Goal: Information Seeking & Learning: Understand process/instructions

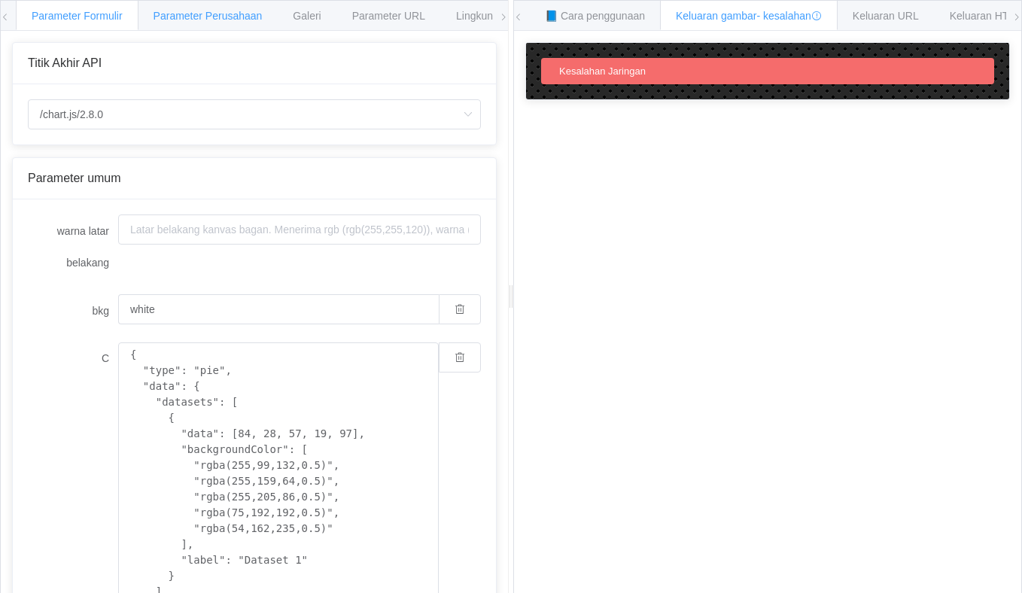
click at [243, 21] on font "Parameter Perusahaan" at bounding box center [207, 16] width 109 height 12
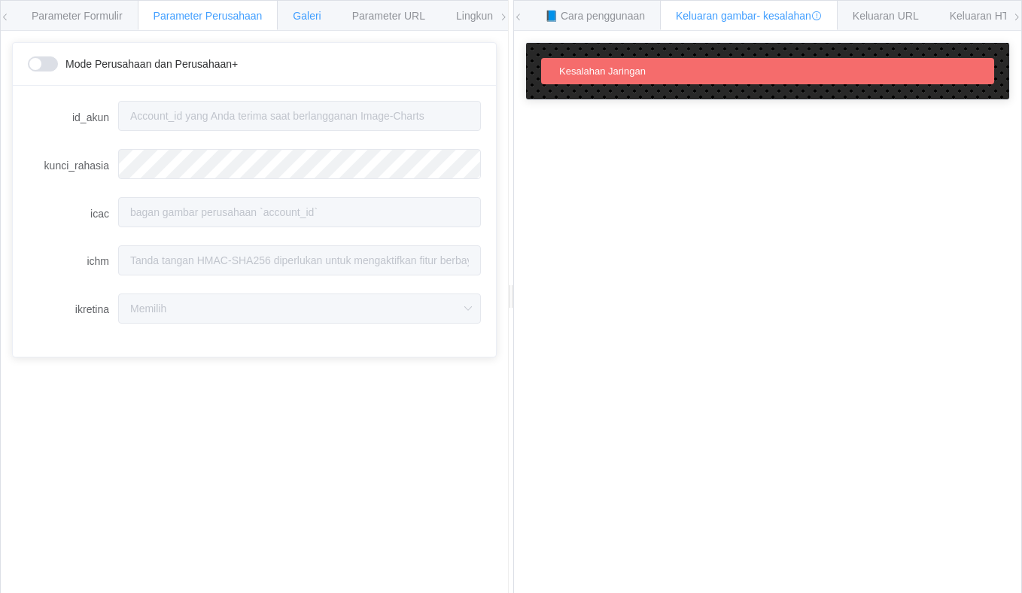
click at [320, 12] on font "Galeri" at bounding box center [307, 16] width 28 height 12
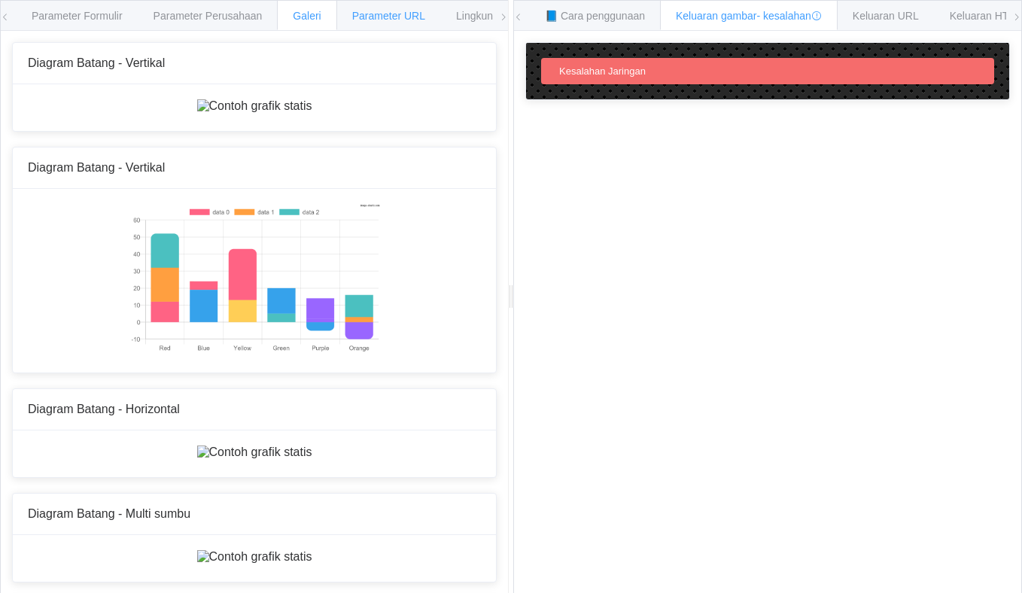
click at [372, 19] on font "Parameter URL" at bounding box center [388, 16] width 73 height 12
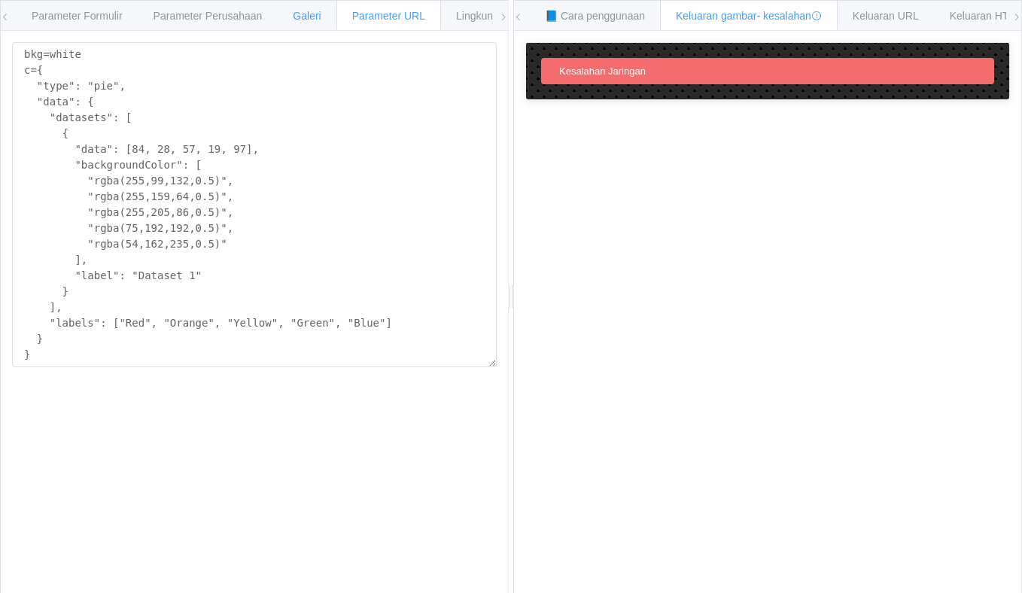
click at [296, 11] on div "Galeri" at bounding box center [306, 15] width 59 height 30
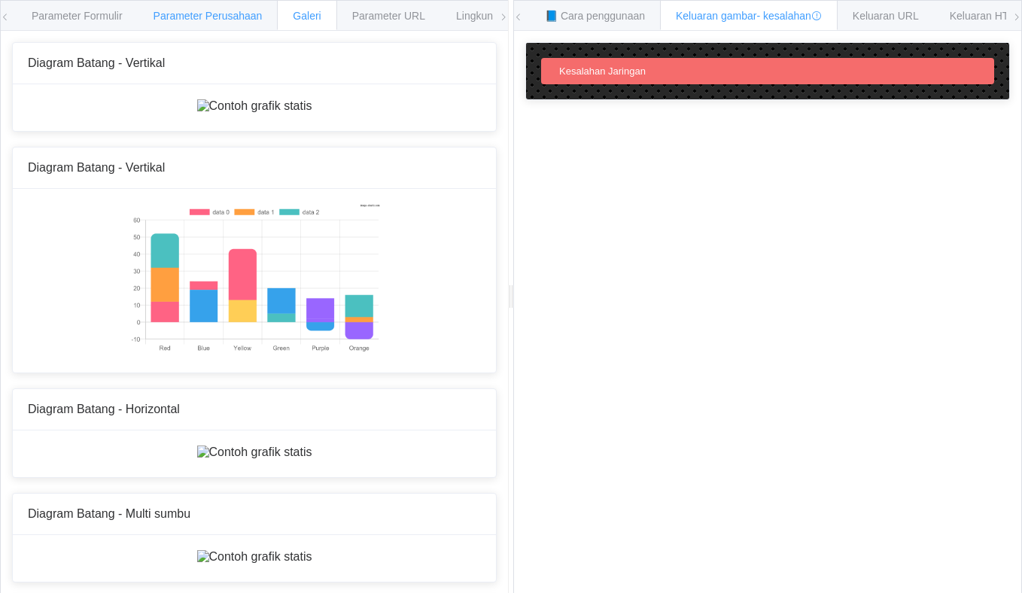
click at [183, 20] on font "Parameter Perusahaan" at bounding box center [207, 16] width 109 height 12
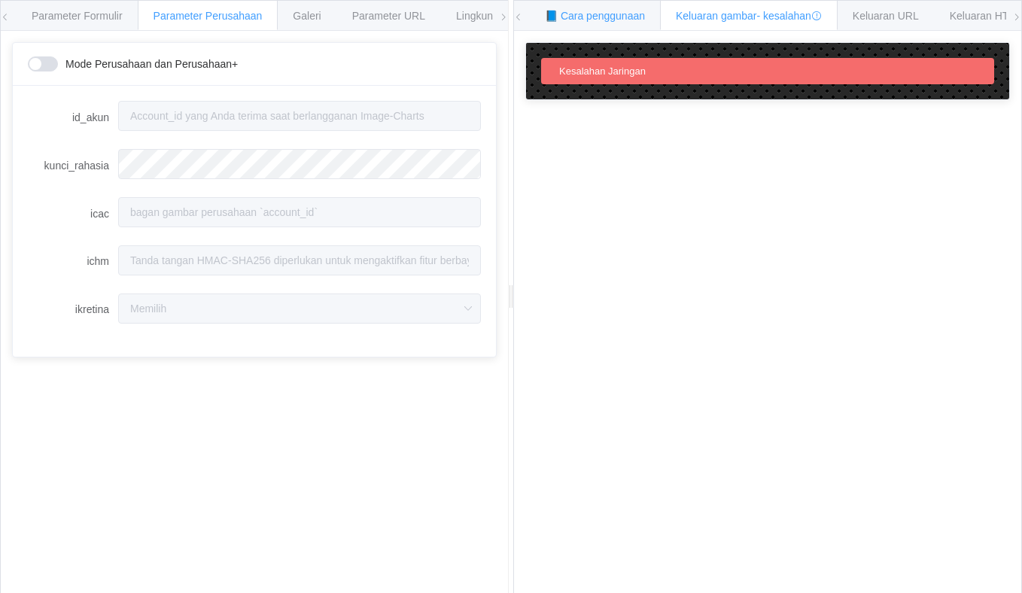
click at [586, 10] on font "📘 Cara penggunaan" at bounding box center [595, 16] width 100 height 12
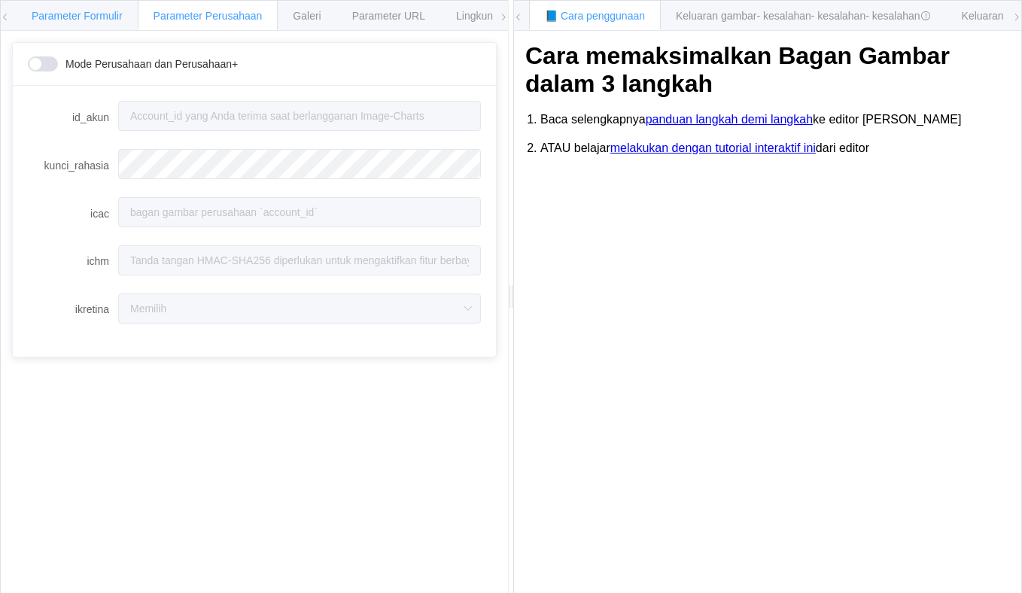
click at [99, 10] on font "Parameter Formulir" at bounding box center [77, 16] width 91 height 12
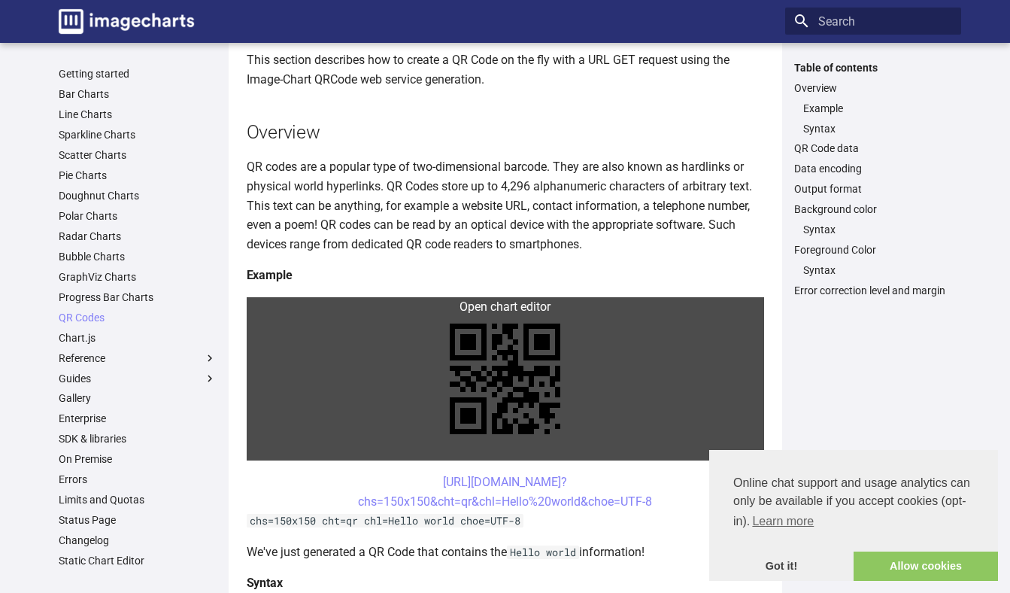
scroll to position [115, 0]
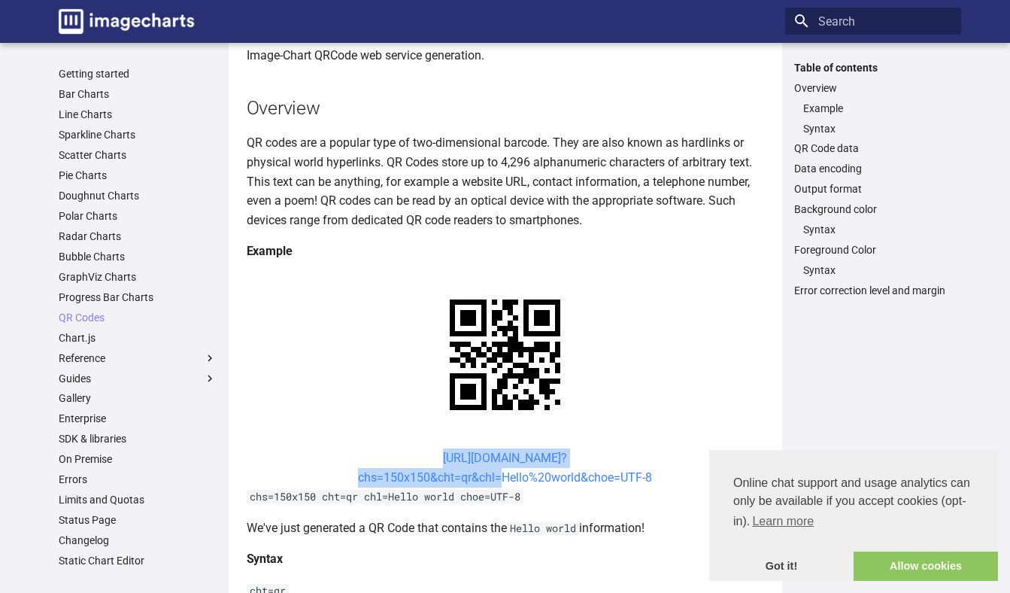
drag, startPoint x: 402, startPoint y: 466, endPoint x: 494, endPoint y: 481, distance: 92.3
click at [494, 481] on center "https://image-charts.com/chart? chs=150x150&cht=qr&chl=Hello%20world&choe=UTF-8" at bounding box center [506, 467] width 518 height 38
copy link "https://image-charts.com/chart? chs=150x150&cht=qr&chl"
